Goal: Information Seeking & Learning: Understand process/instructions

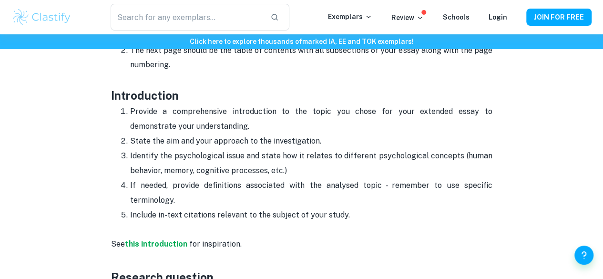
scroll to position [562, 0]
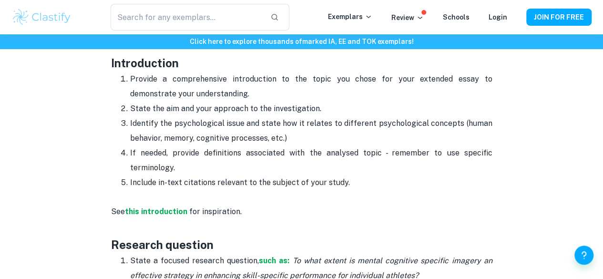
drag, startPoint x: 128, startPoint y: 80, endPoint x: 190, endPoint y: 169, distance: 108.6
click at [190, 169] on ol "Provide a comprehensive introduction to the topic you chose for your extended e…" at bounding box center [301, 131] width 381 height 118
copy ol "Provide a comprehensive introduction to the topic you chose for your extended e…"
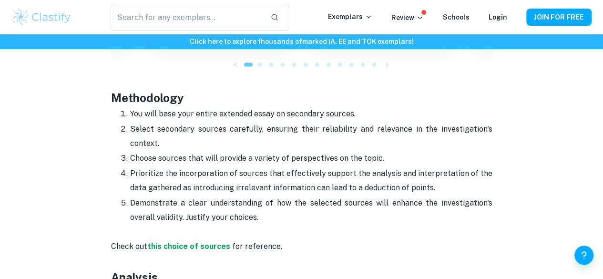
scroll to position [1023, 0]
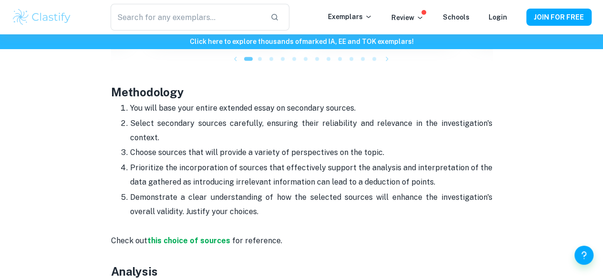
click at [111, 95] on h3 "Methodology" at bounding box center [301, 83] width 381 height 34
click at [107, 94] on div "Psychology EE Format and Structure By [PERSON_NAME] • [DATE] Get feedback on yo…" at bounding box center [301, 7] width 580 height 1915
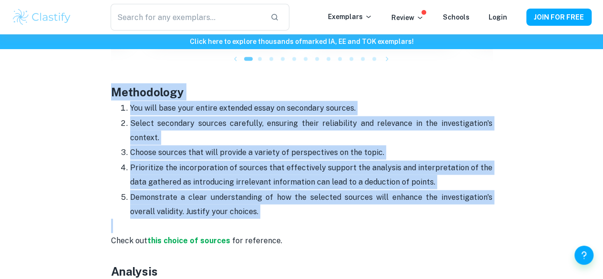
drag, startPoint x: 107, startPoint y: 94, endPoint x: 273, endPoint y: 219, distance: 207.4
click at [273, 219] on div "Psychology EE Format and Structure By [PERSON_NAME] • [DATE] Get feedback on yo…" at bounding box center [301, 7] width 580 height 1915
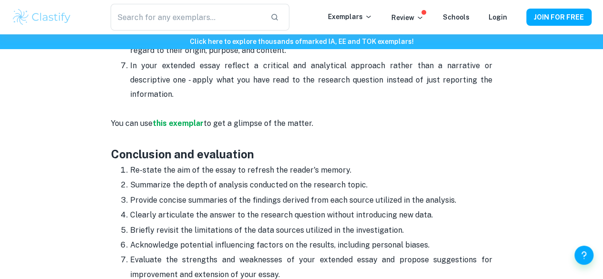
scroll to position [1388, 0]
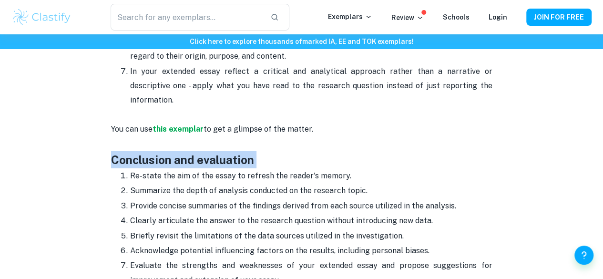
drag, startPoint x: 117, startPoint y: 164, endPoint x: 113, endPoint y: 151, distance: 13.4
click at [113, 151] on h3 "Conclusion and evaluation" at bounding box center [301, 159] width 381 height 17
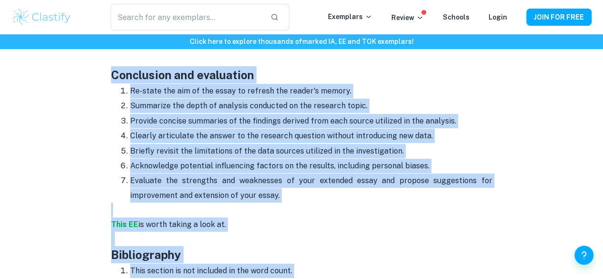
scroll to position [1475, 0]
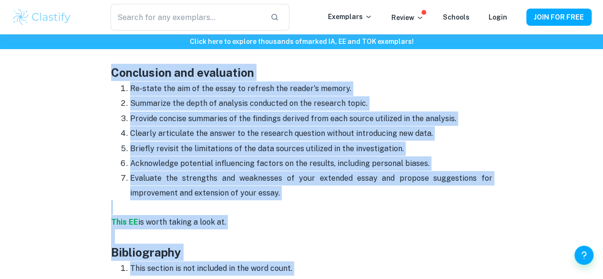
drag, startPoint x: 113, startPoint y: 151, endPoint x: 288, endPoint y: 189, distance: 179.0
copy div "Conclusion and evaluation Re-state the aim of the essay to refresh the reader's…"
